Goal: Task Accomplishment & Management: Complete application form

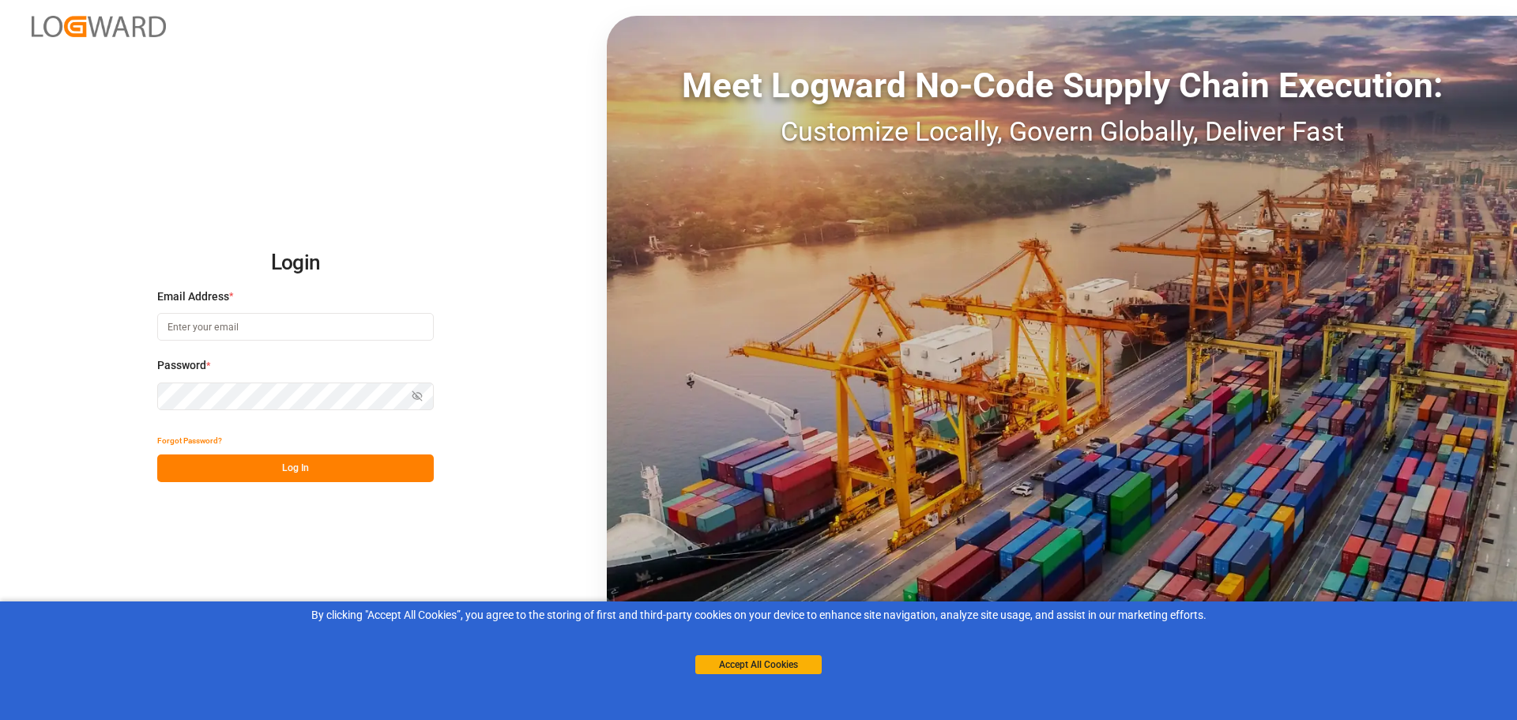
click at [271, 324] on input at bounding box center [295, 327] width 276 height 28
type input "[EMAIL_ADDRESS][DOMAIN_NAME]"
click at [276, 464] on button "Log In" at bounding box center [295, 468] width 276 height 28
click at [738, 669] on button "Accept All Cookies" at bounding box center [758, 664] width 126 height 19
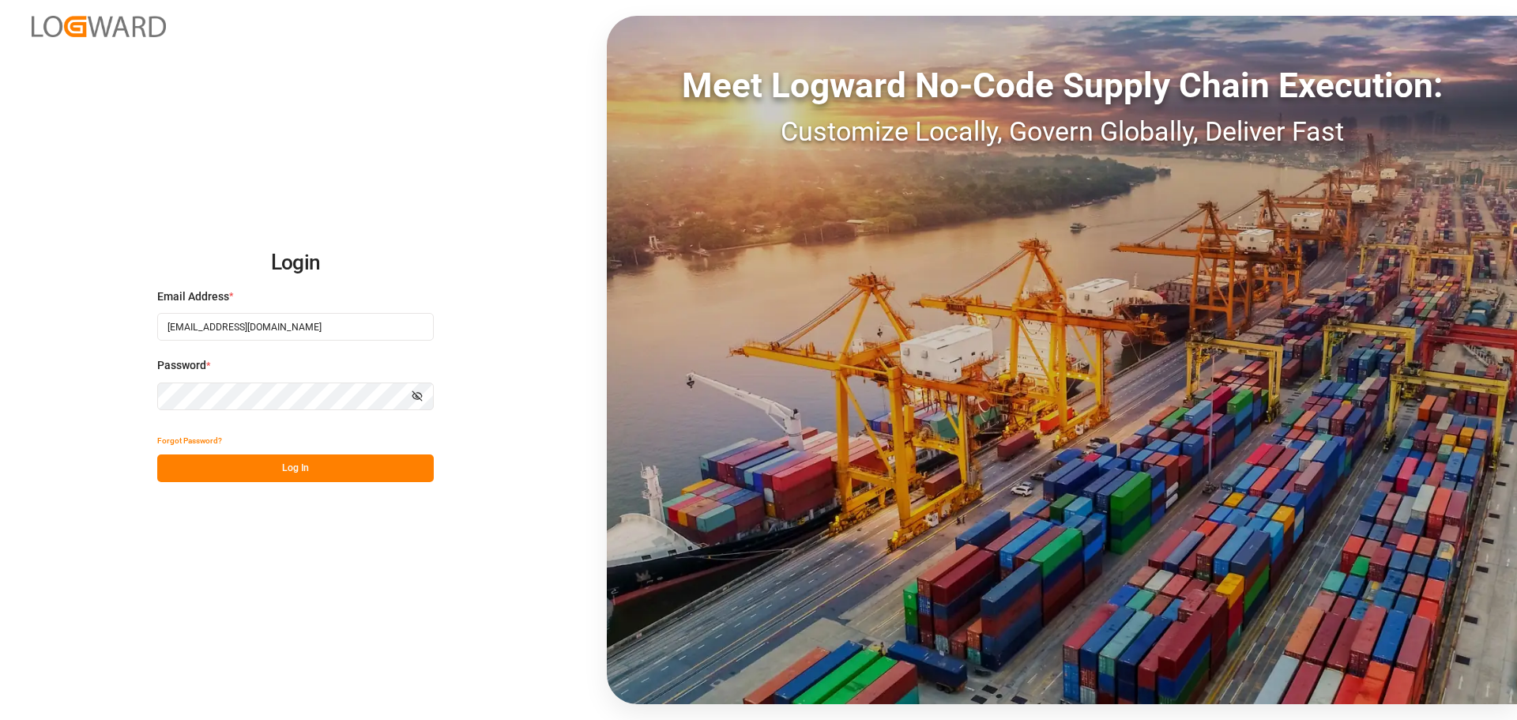
click at [261, 469] on button "Log In" at bounding box center [295, 468] width 276 height 28
click at [233, 463] on button "Log In" at bounding box center [295, 468] width 276 height 28
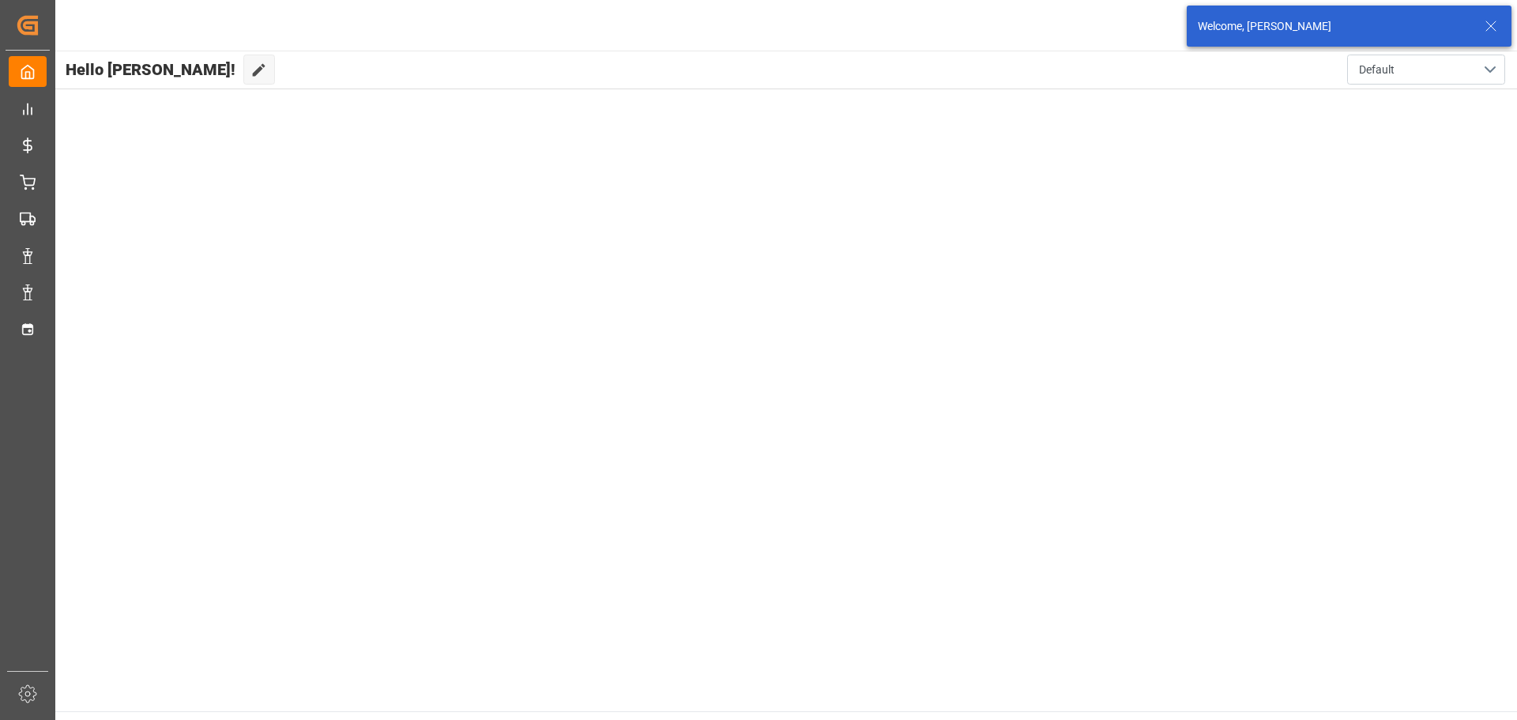
click at [1491, 24] on icon at bounding box center [1490, 26] width 19 height 19
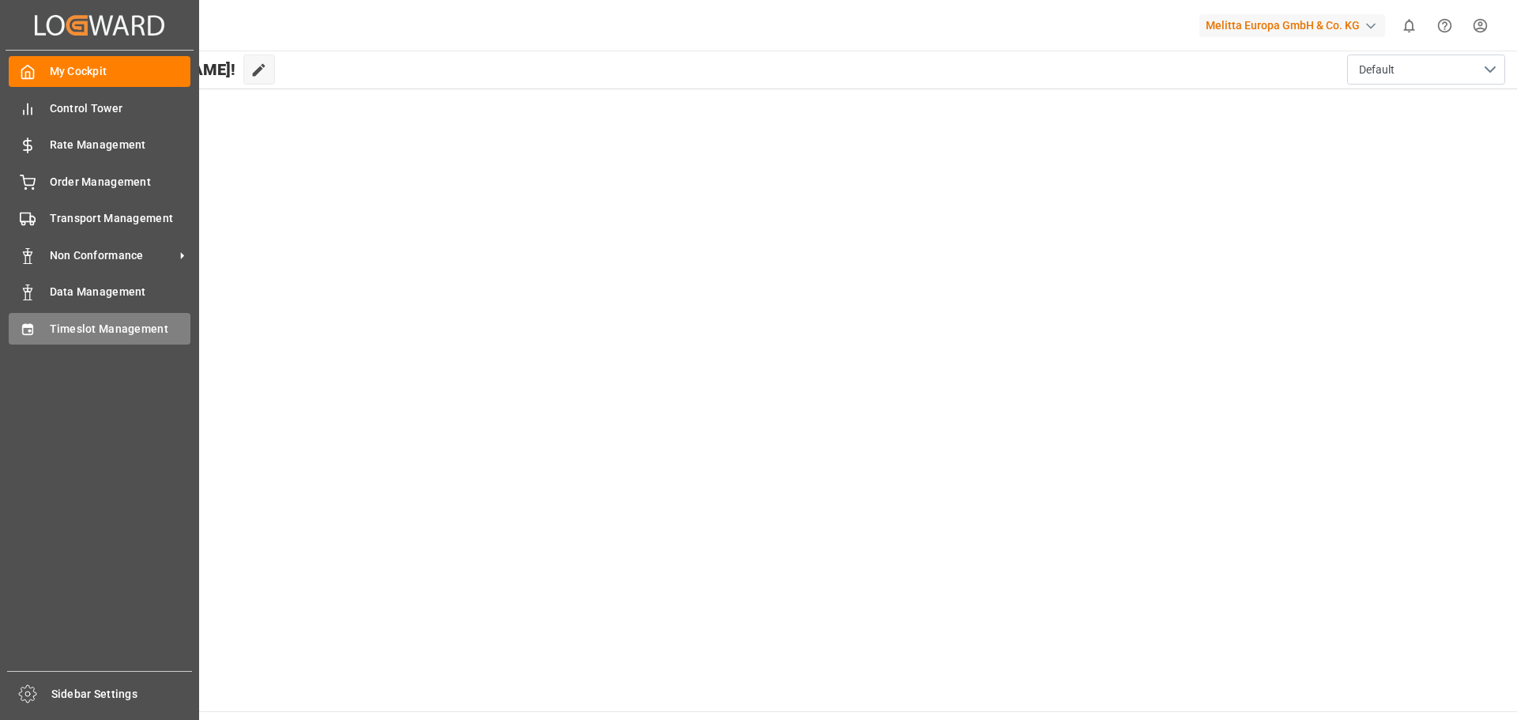
click at [104, 325] on span "Timeslot Management" at bounding box center [120, 329] width 141 height 17
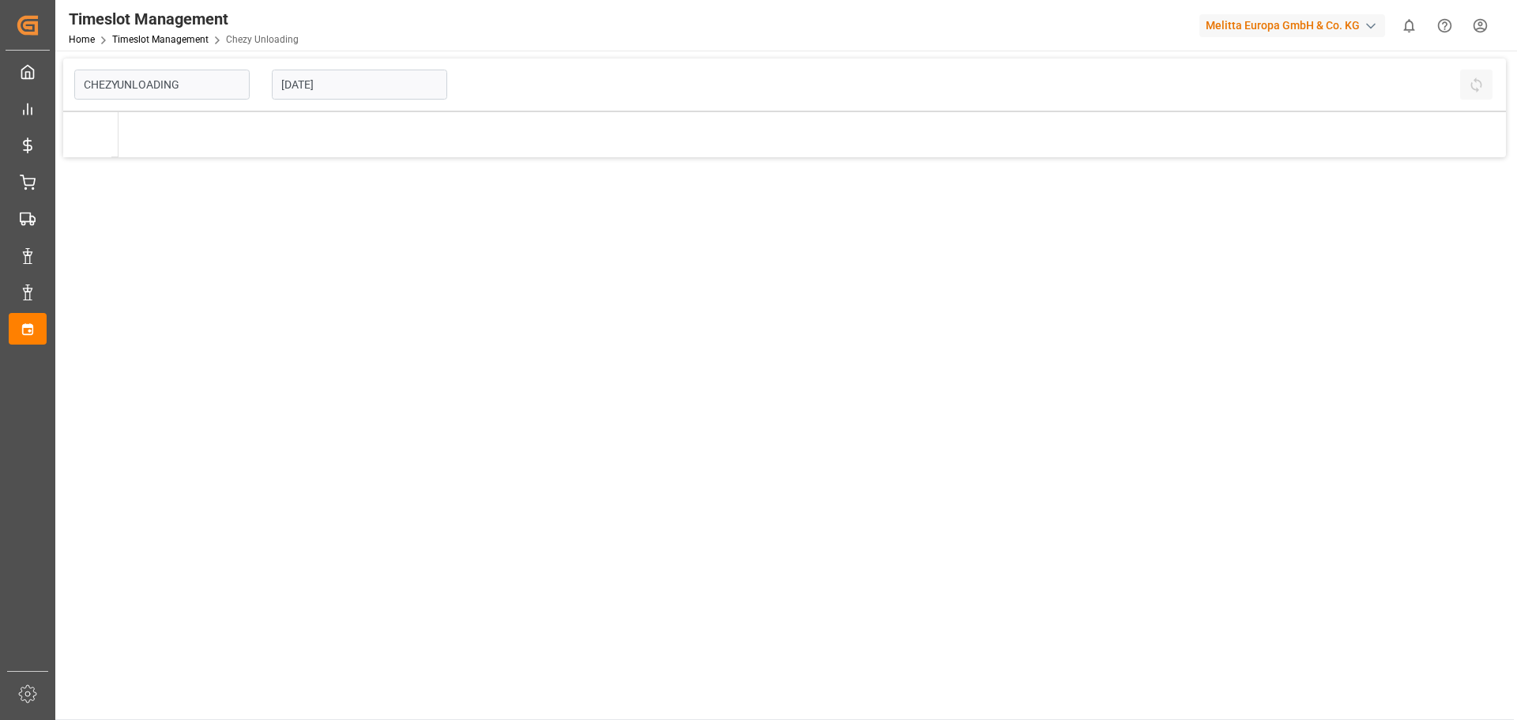
type input "Chezy Unloading"
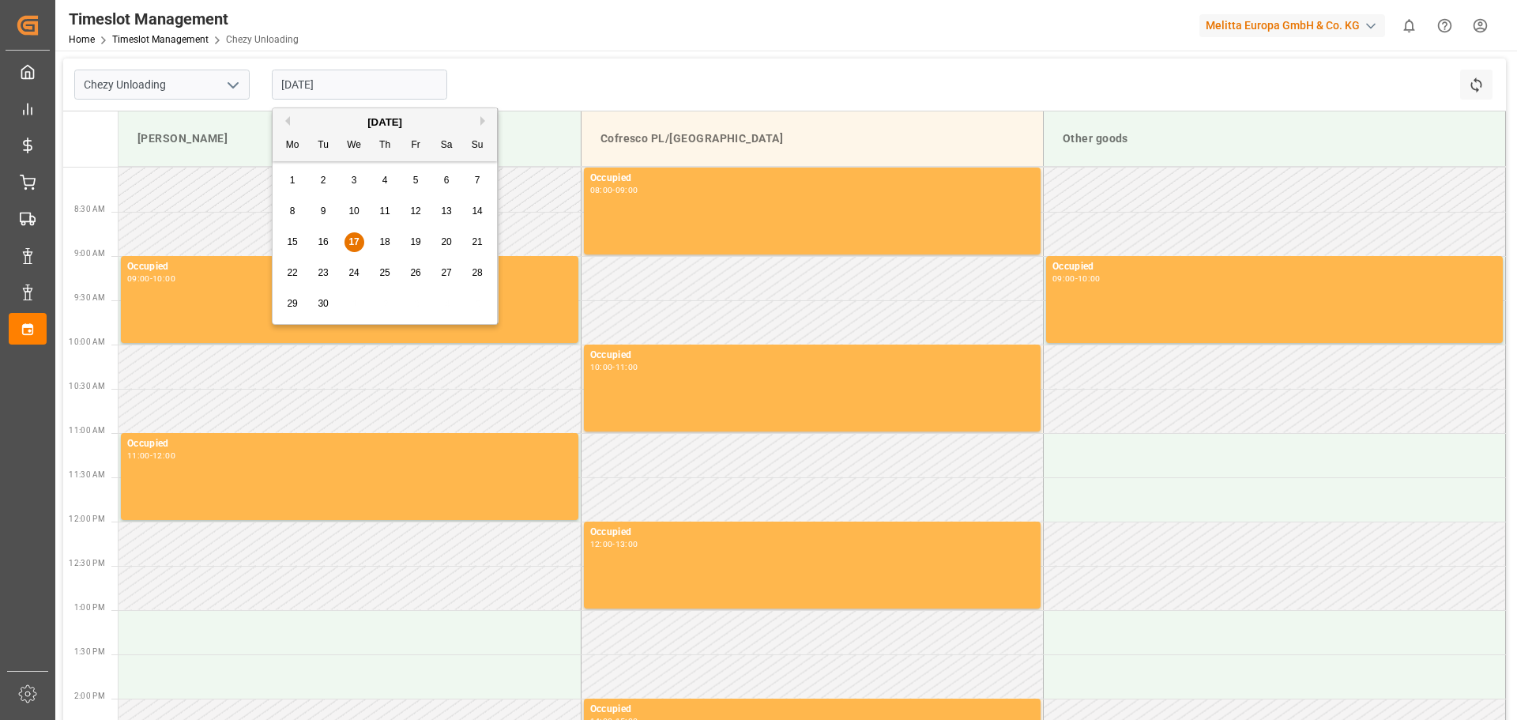
click at [368, 87] on input "[DATE]" at bounding box center [359, 85] width 175 height 30
click at [356, 274] on span "24" at bounding box center [353, 272] width 10 height 11
type input "[DATE]"
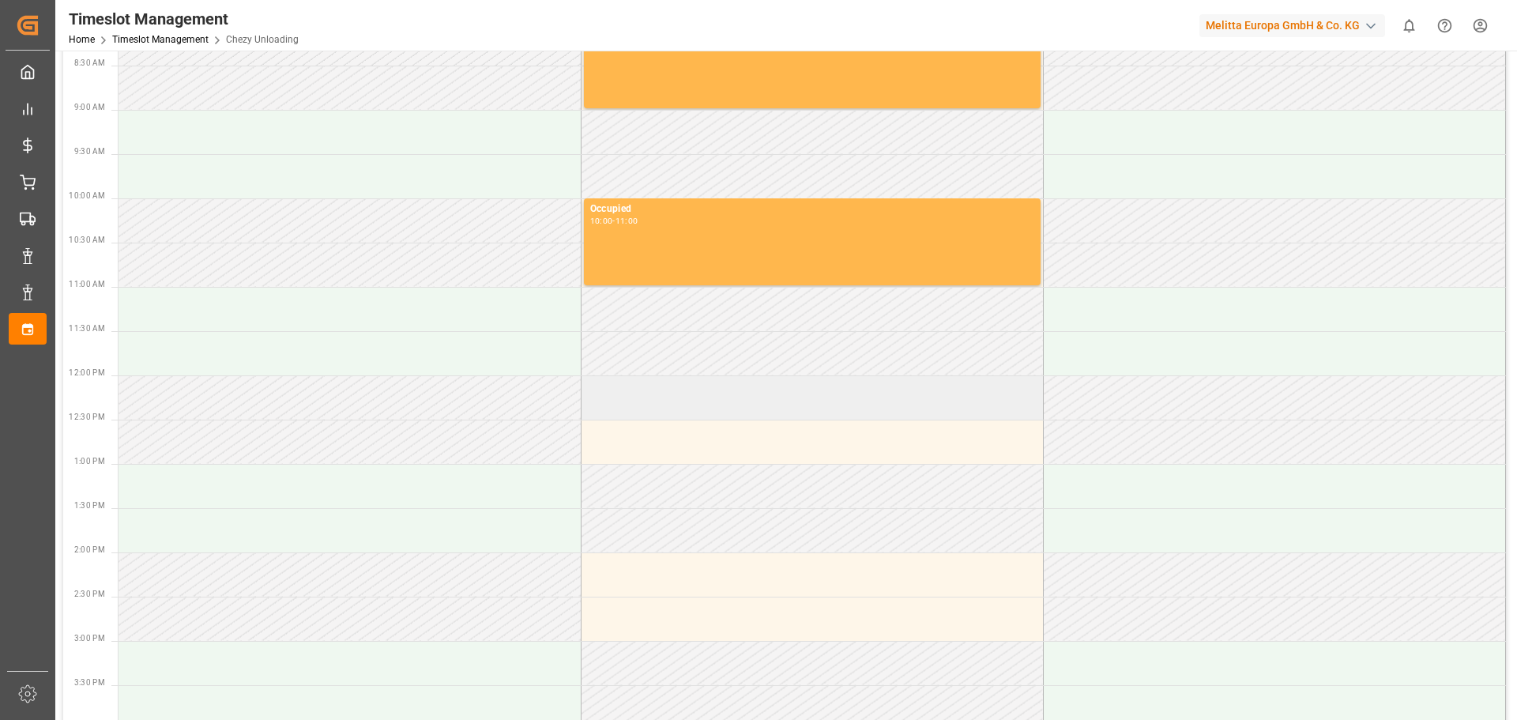
scroll to position [158, 0]
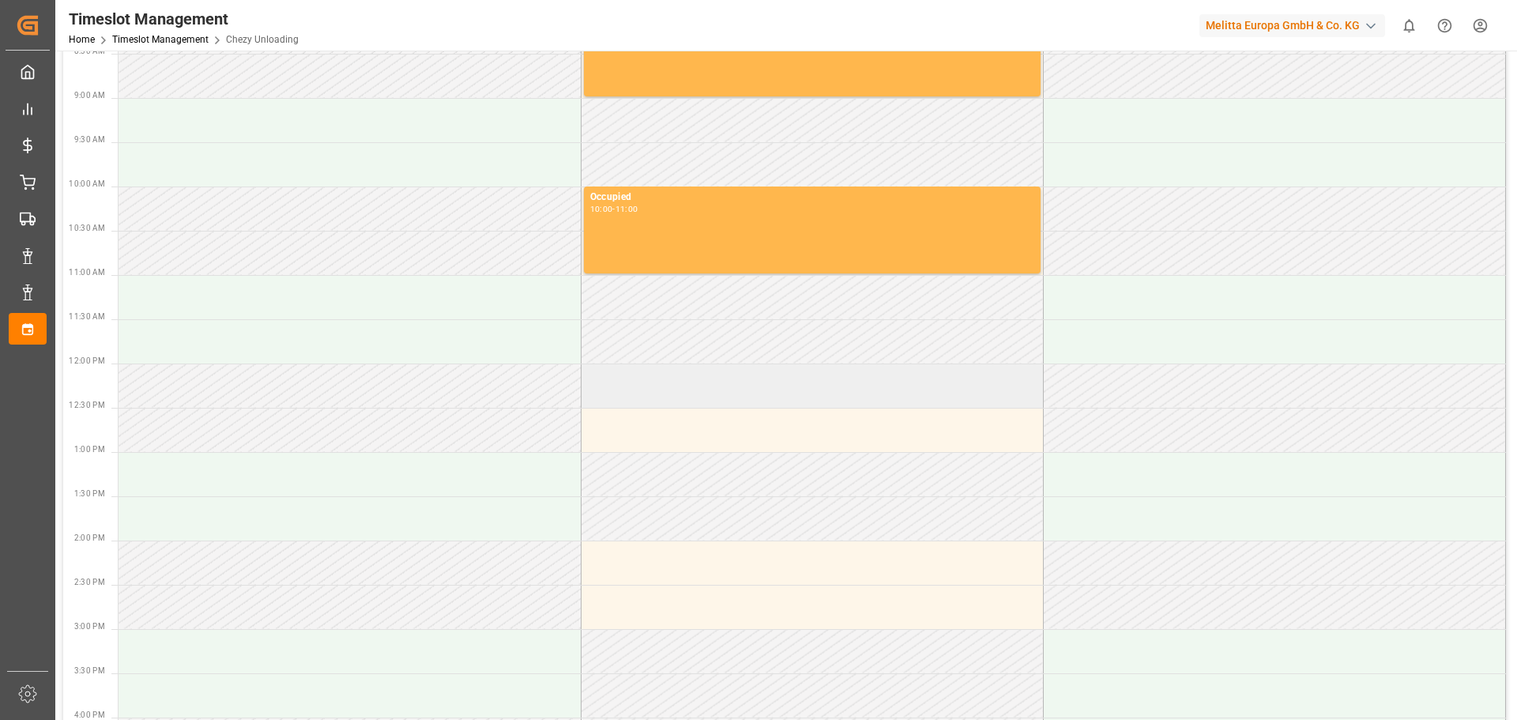
click at [687, 395] on td at bounding box center [812, 385] width 462 height 44
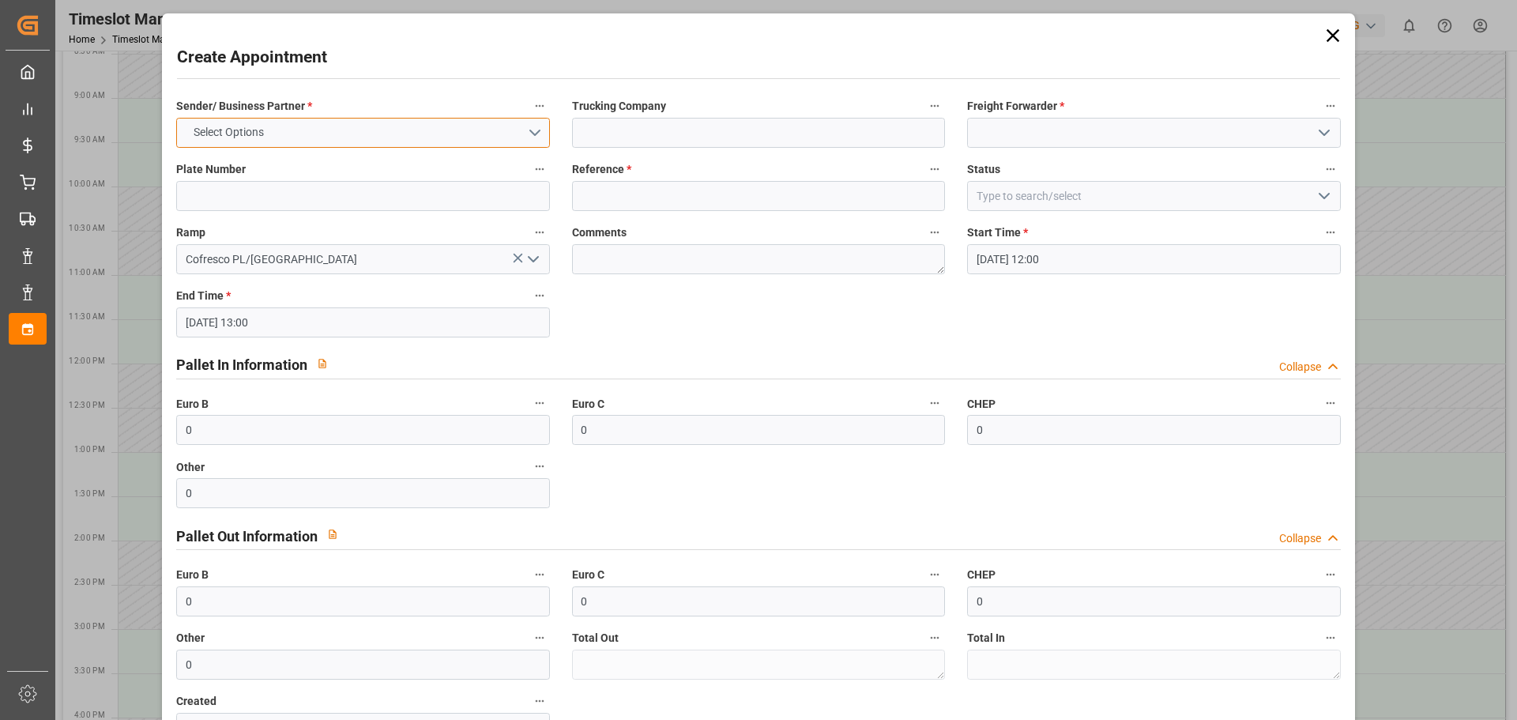
click at [317, 135] on button "Select Options" at bounding box center [362, 133] width 373 height 30
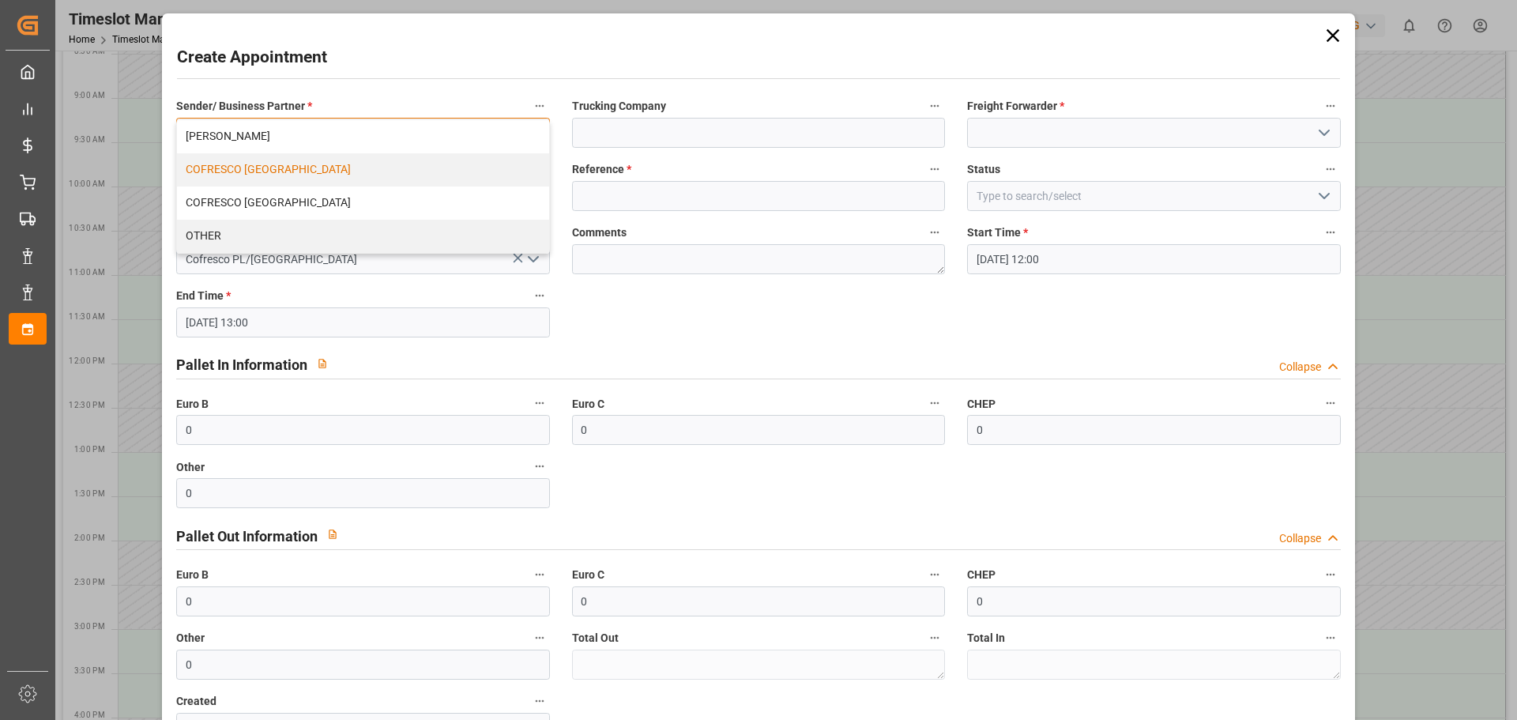
click at [275, 175] on div "COFRESCO [GEOGRAPHIC_DATA]" at bounding box center [362, 169] width 371 height 33
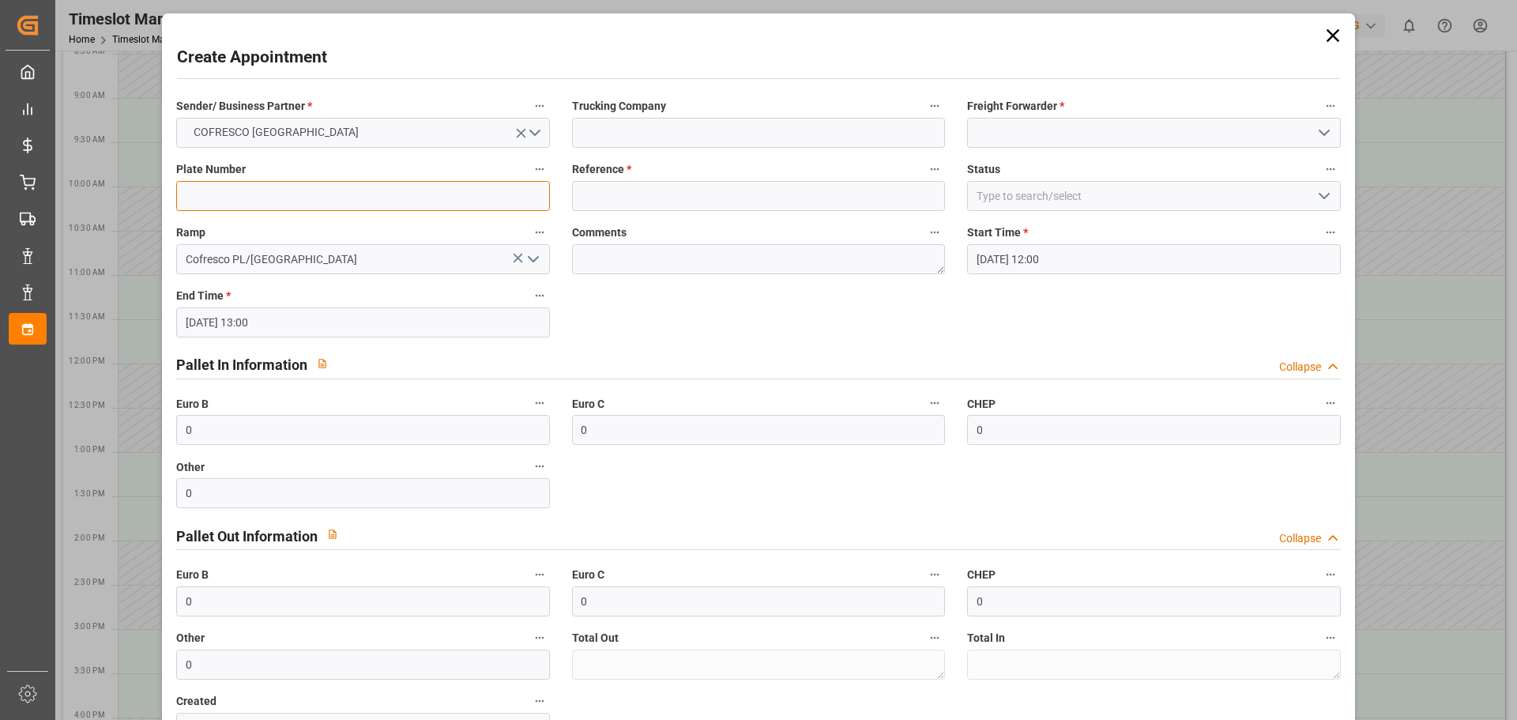
click at [257, 198] on input at bounding box center [362, 196] width 373 height 30
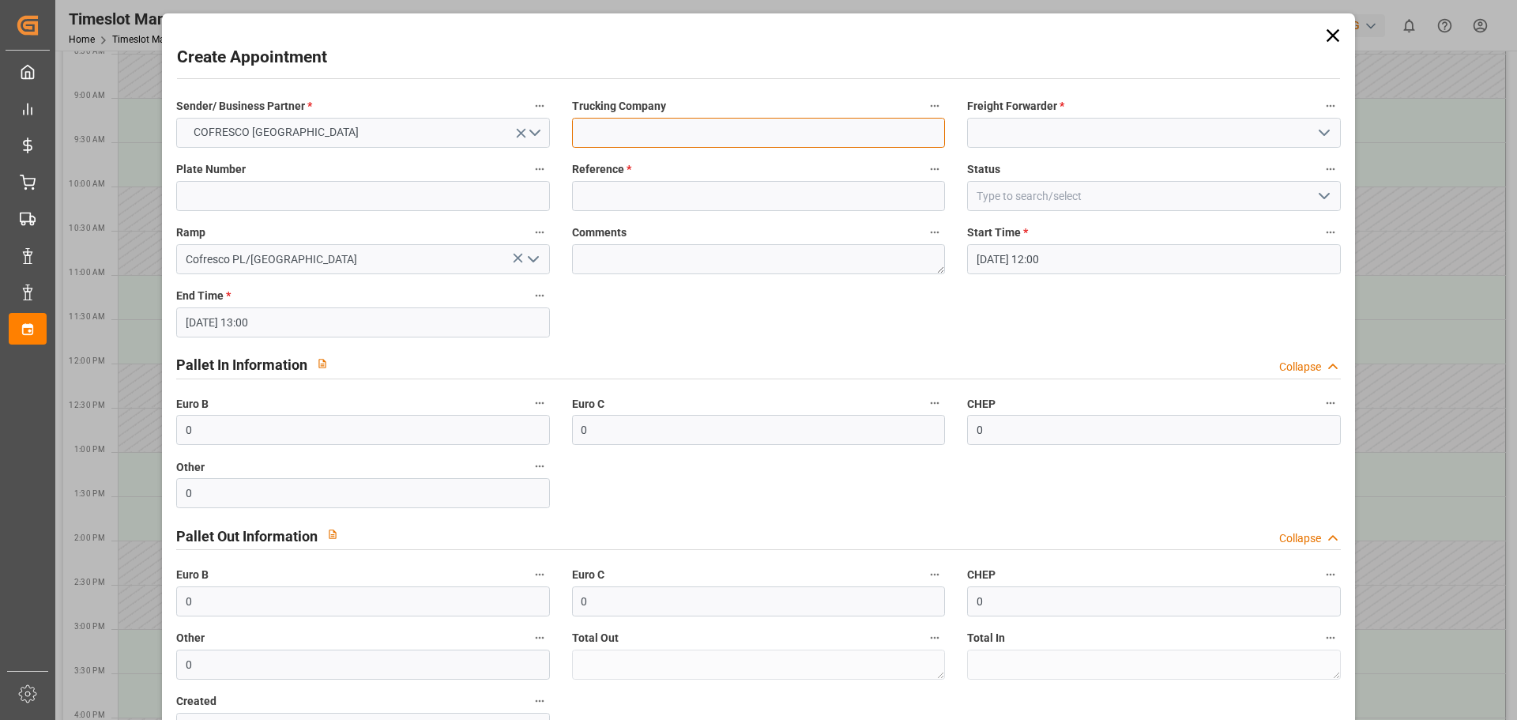
click at [681, 133] on input at bounding box center [758, 133] width 373 height 30
type input "I"
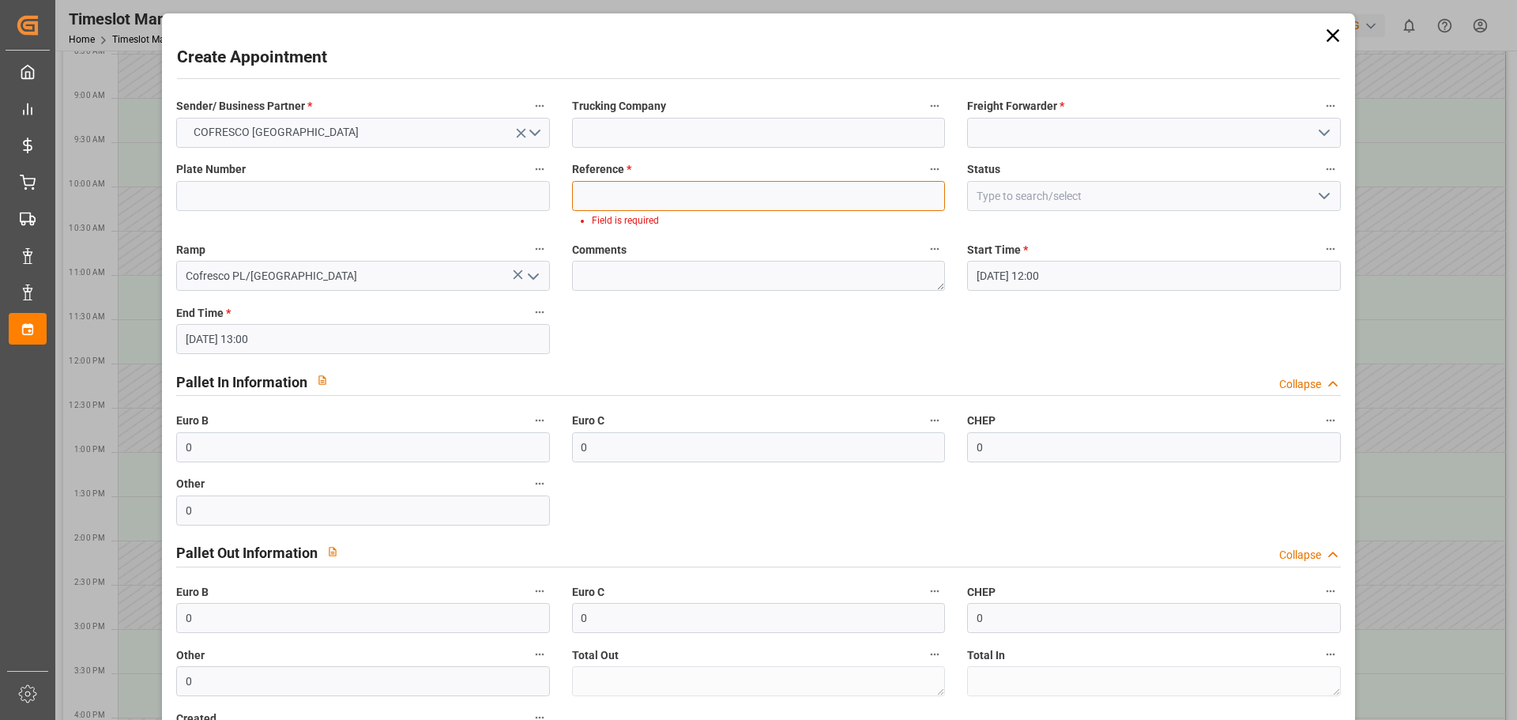
paste input "489729"
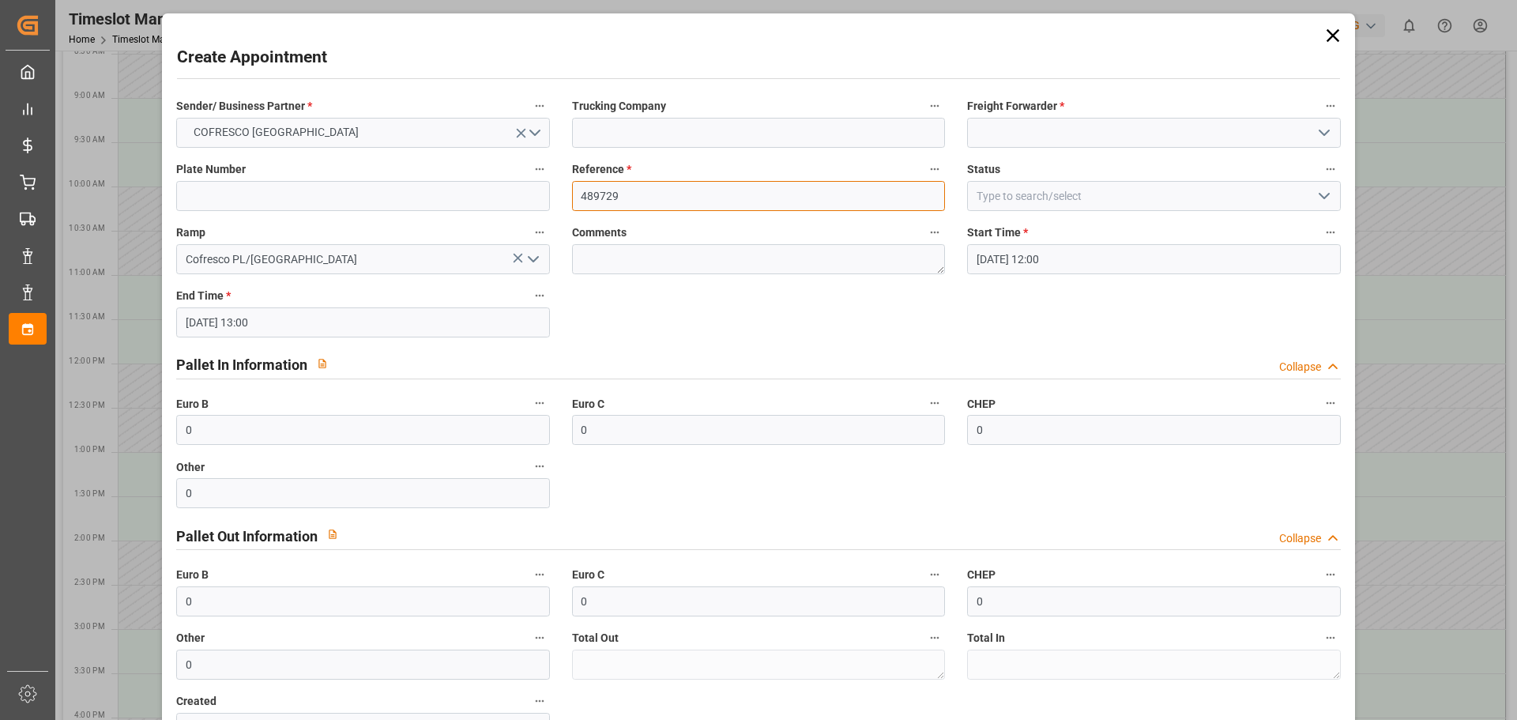
type input "489729"
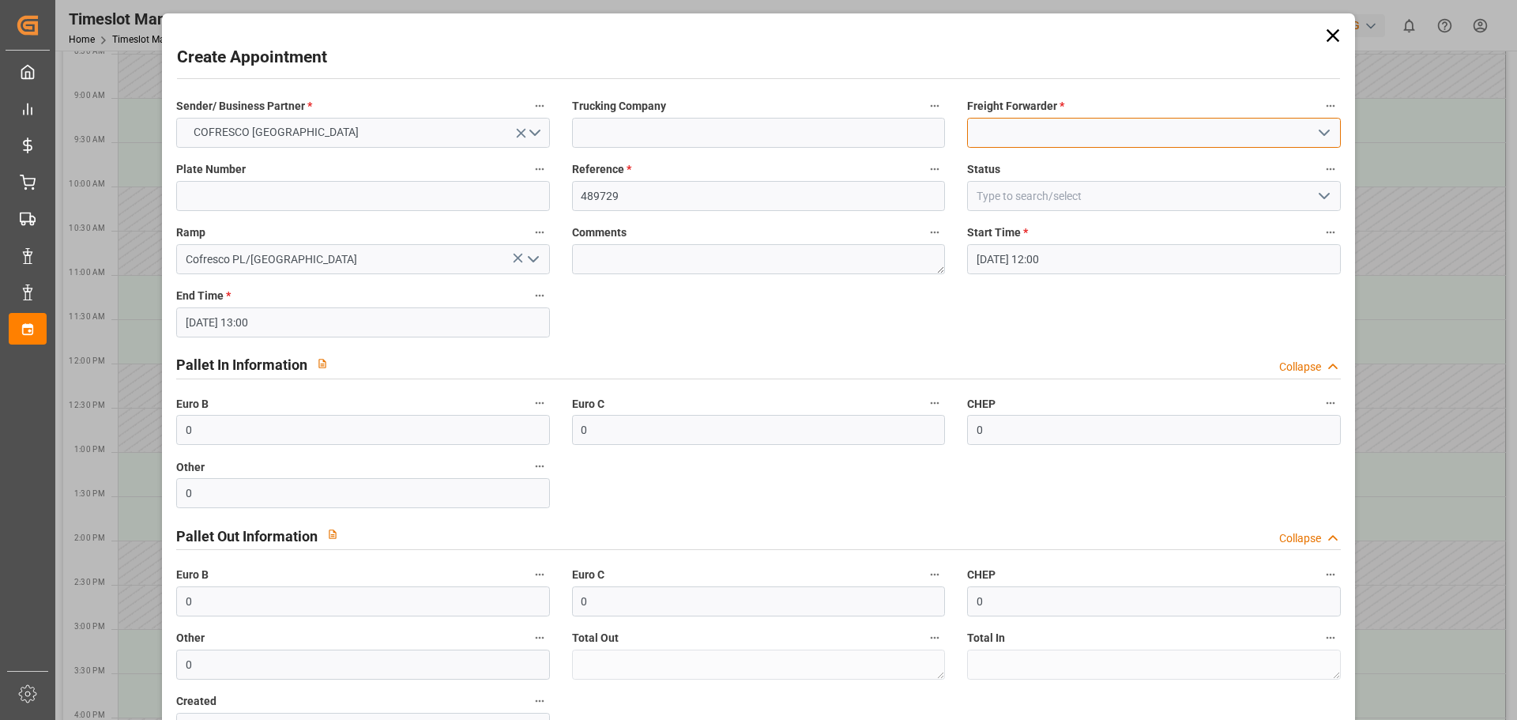
click at [1053, 133] on input at bounding box center [1153, 133] width 373 height 30
click at [1324, 131] on icon "open menu" at bounding box center [1323, 132] width 19 height 19
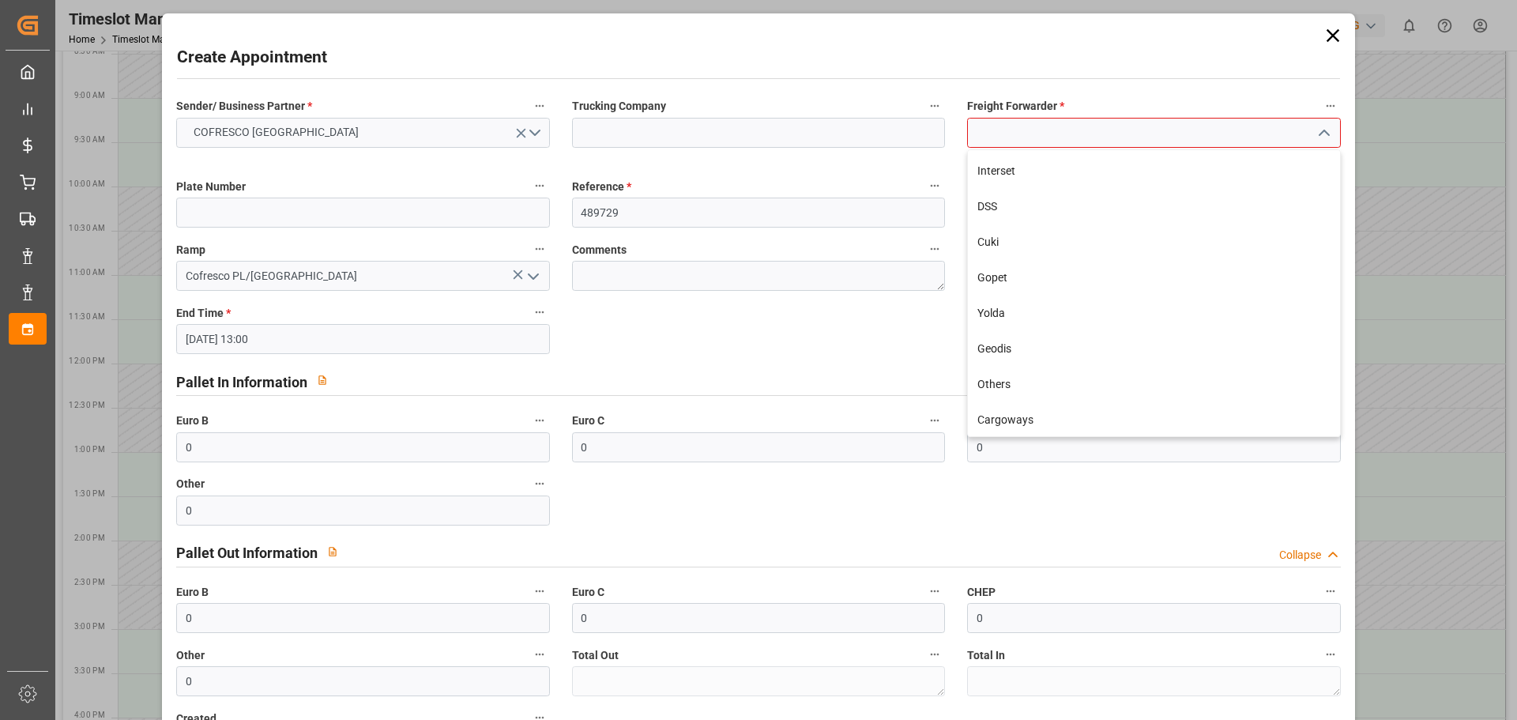
scroll to position [461, 0]
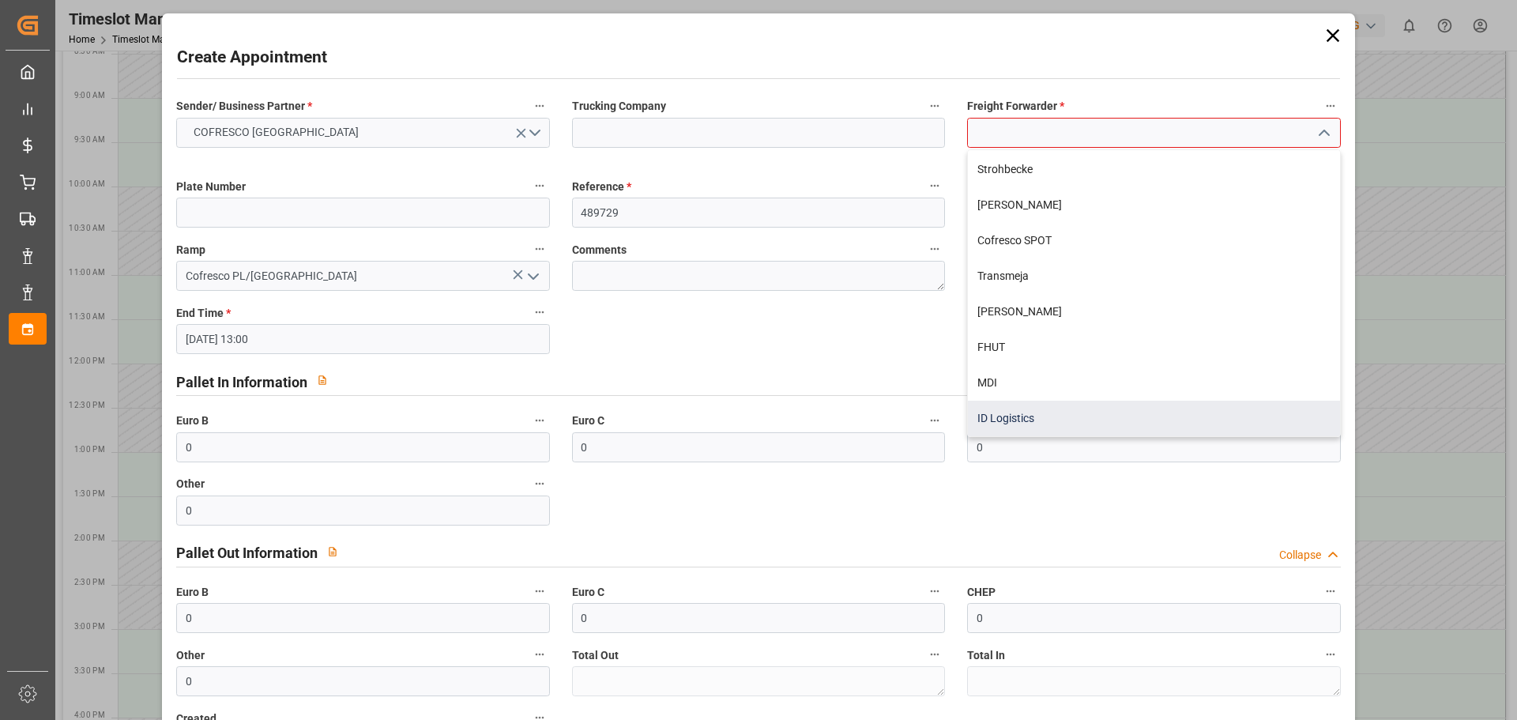
click at [993, 423] on div "ID Logistics" at bounding box center [1153, 419] width 371 height 36
type input "ID Logistics"
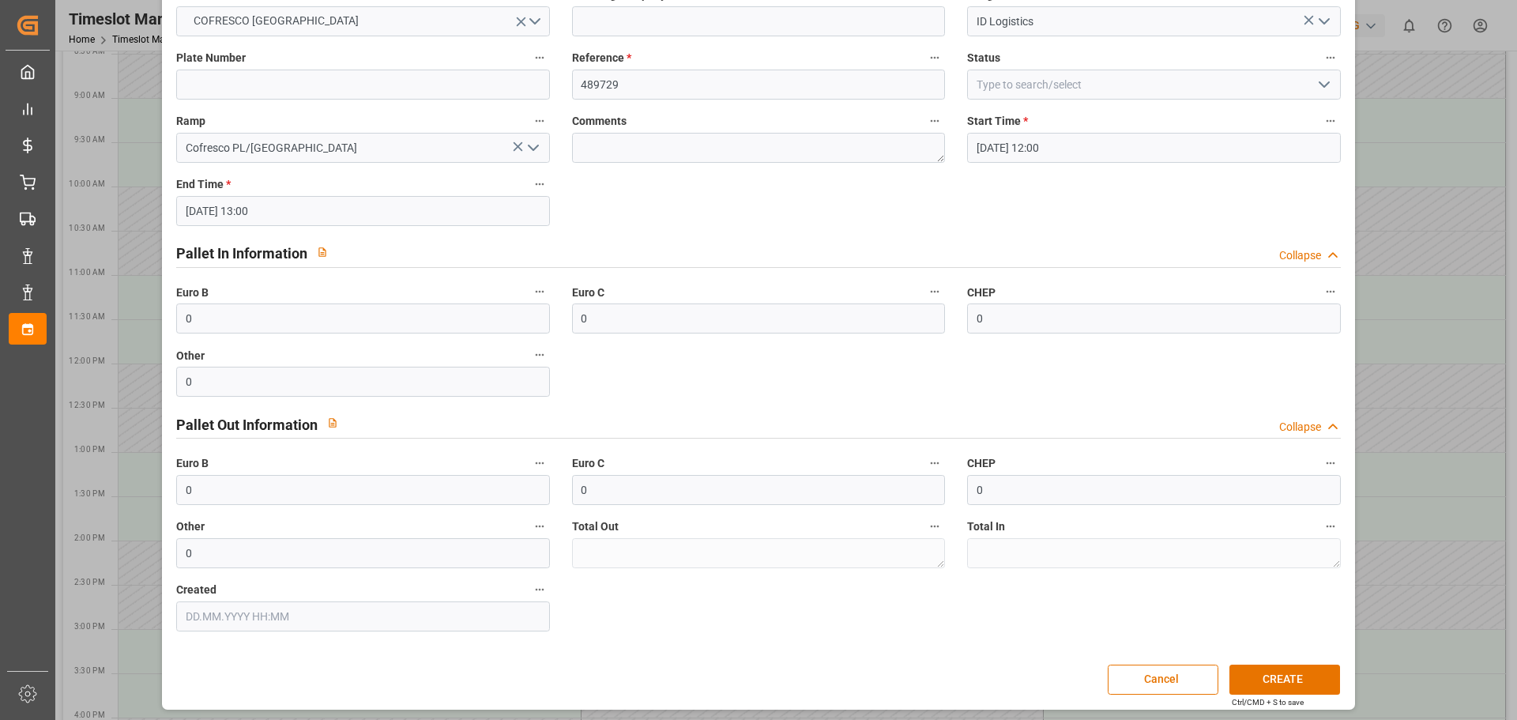
scroll to position [115, 0]
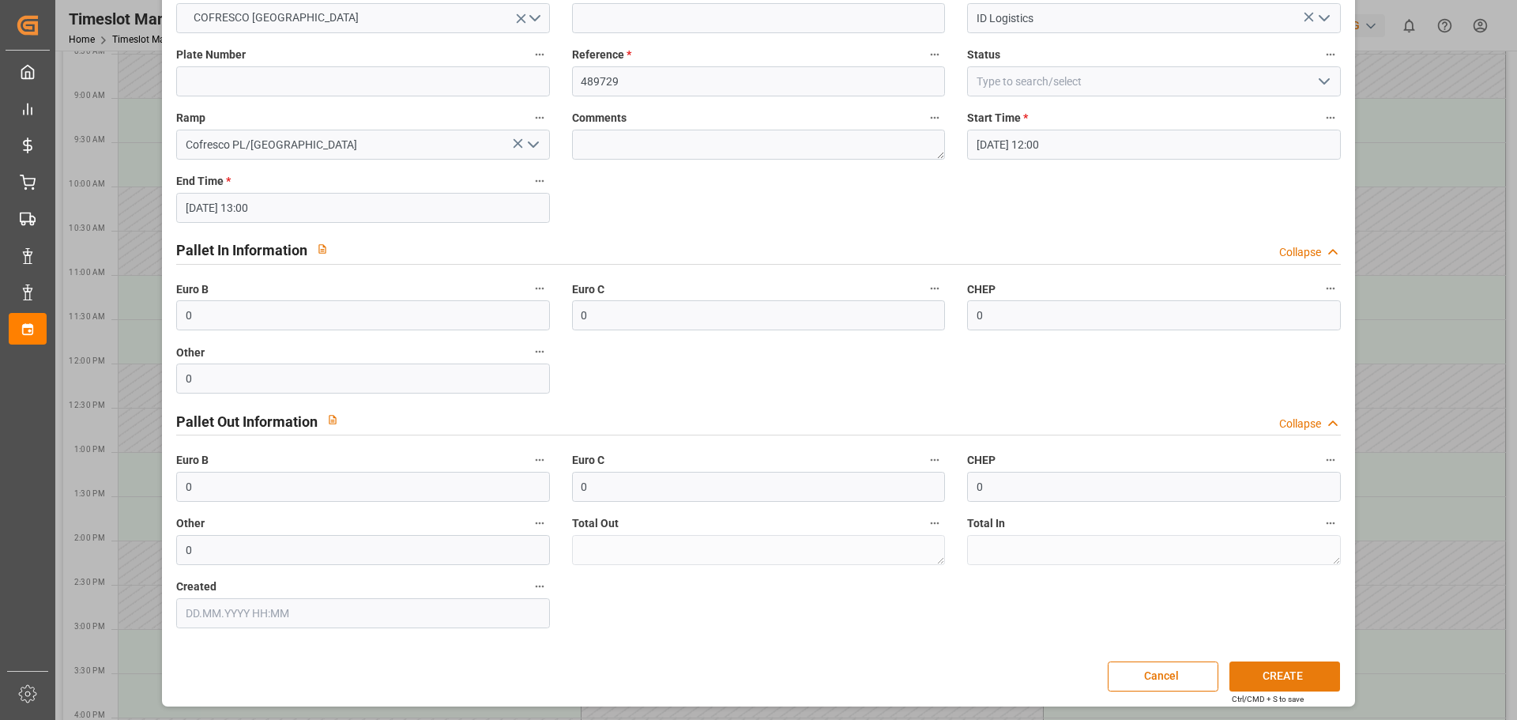
click at [1273, 667] on button "CREATE" at bounding box center [1284, 676] width 111 height 30
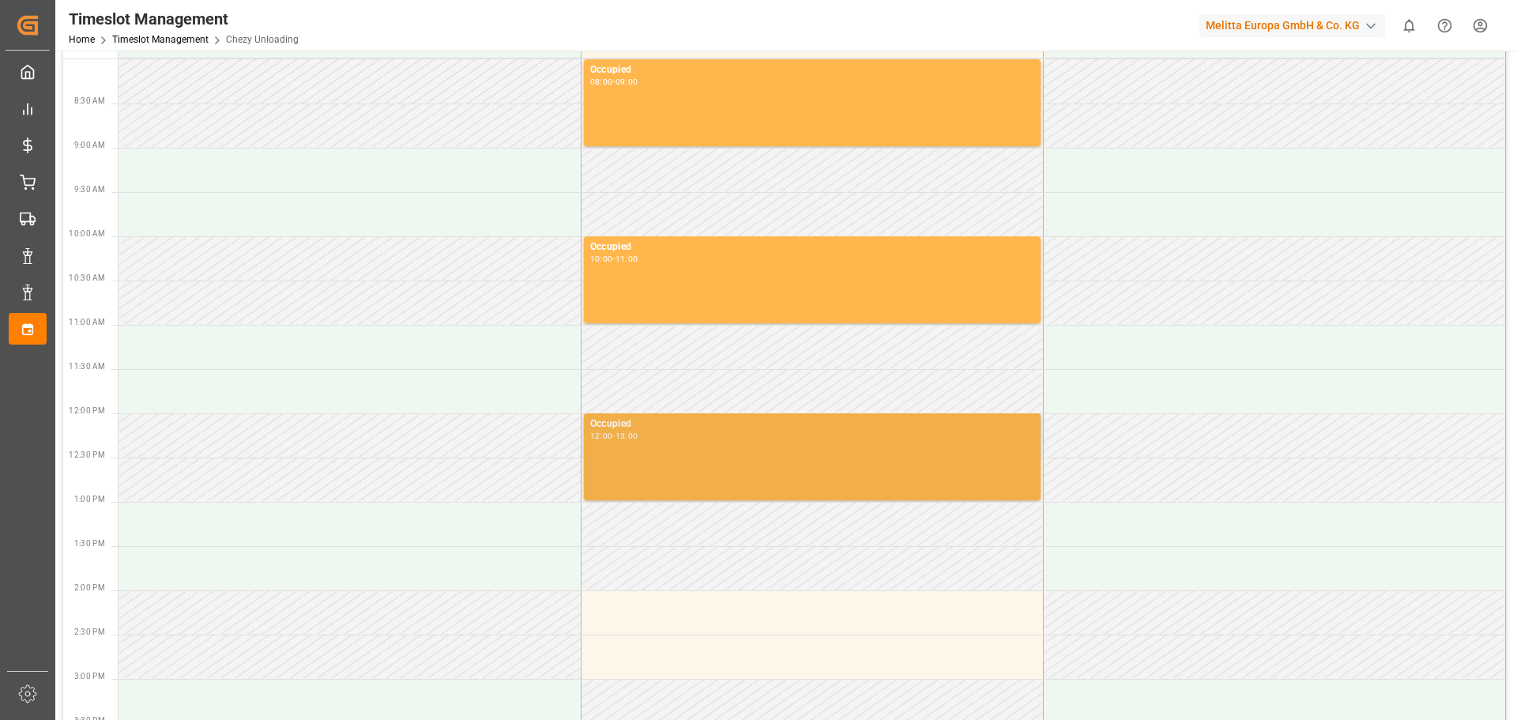
scroll to position [0, 0]
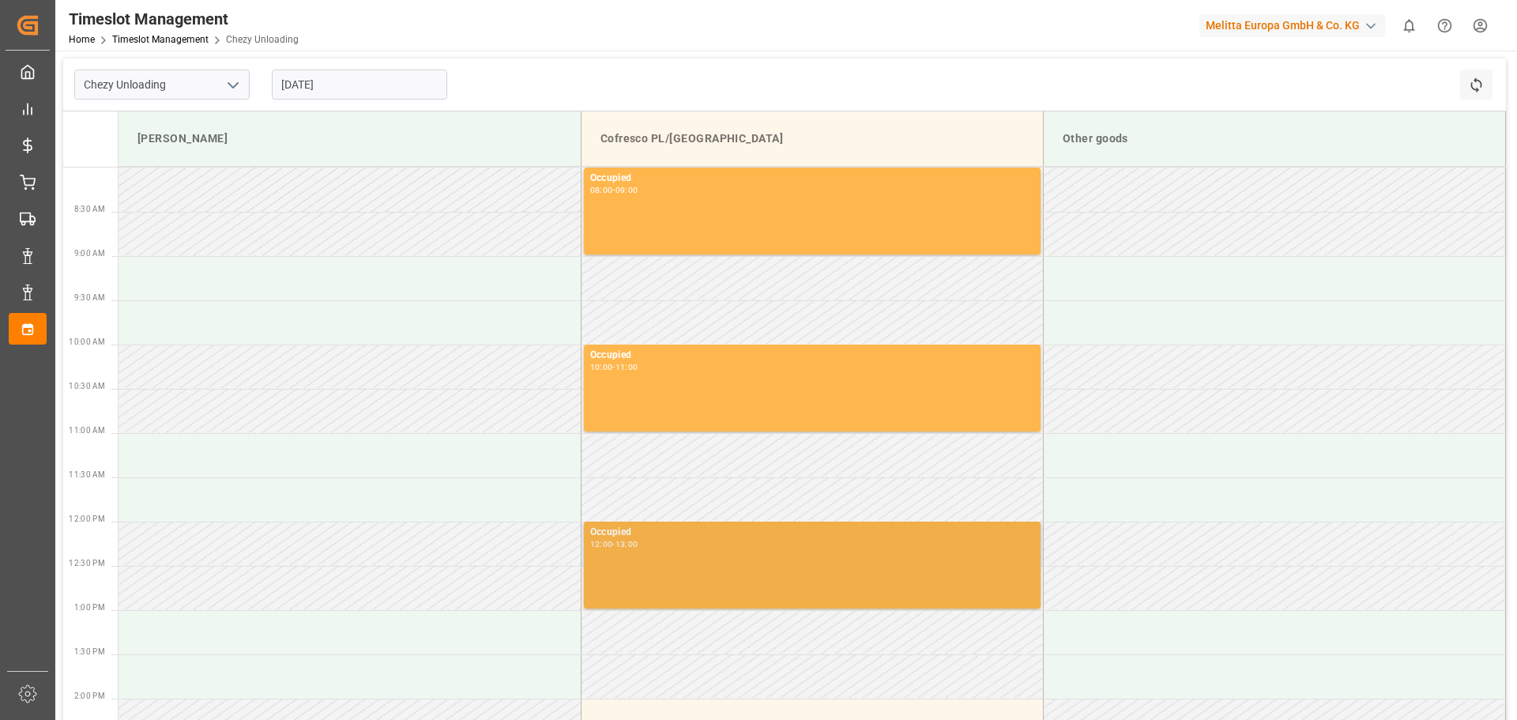
click at [668, 555] on div "Occupied 12:00 - 13:00" at bounding box center [812, 565] width 444 height 81
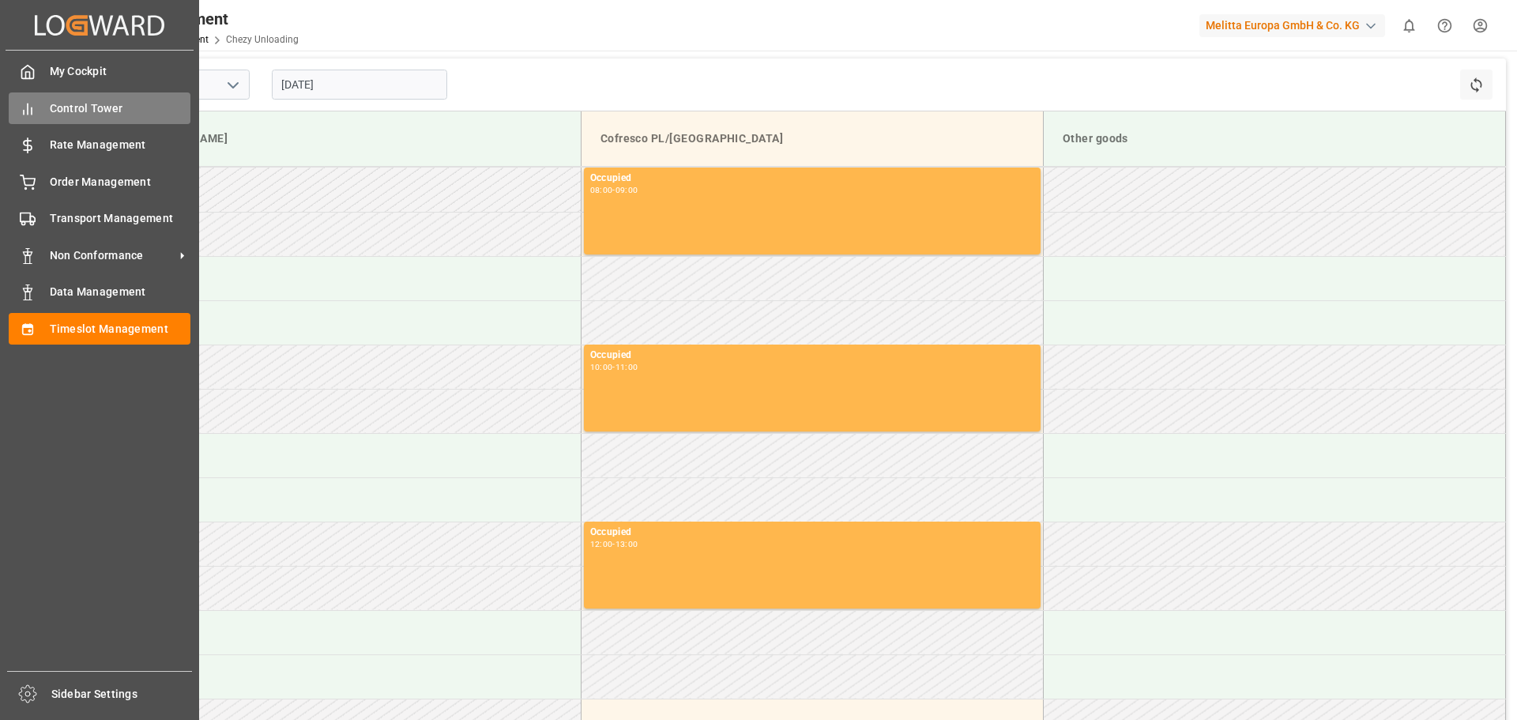
click at [47, 103] on div "Control Tower Control Tower" at bounding box center [100, 107] width 182 height 31
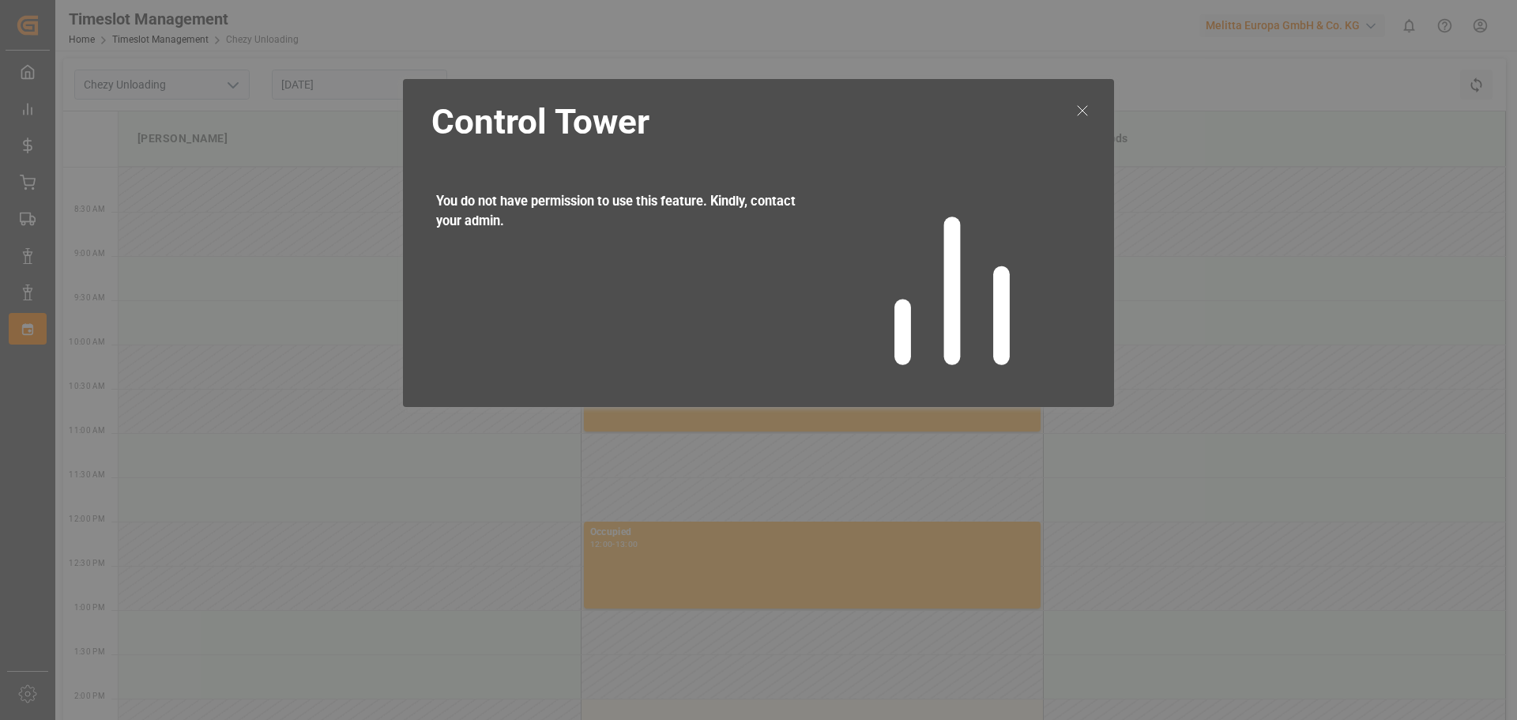
click at [1074, 111] on icon at bounding box center [1082, 110] width 19 height 19
